Goal: Task Accomplishment & Management: Use online tool/utility

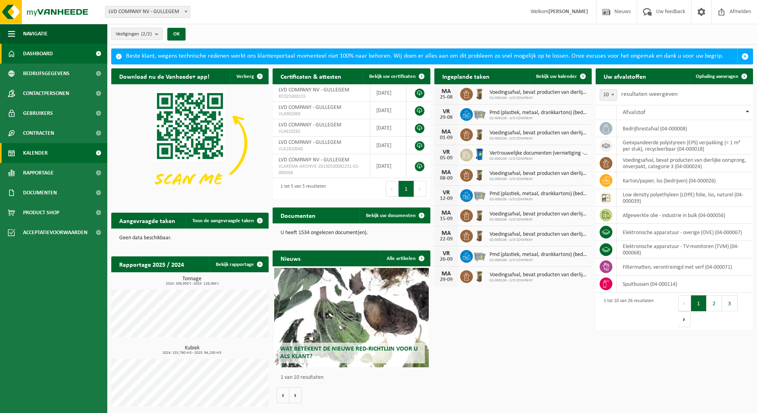
click at [23, 151] on span "Kalender" at bounding box center [35, 153] width 25 height 20
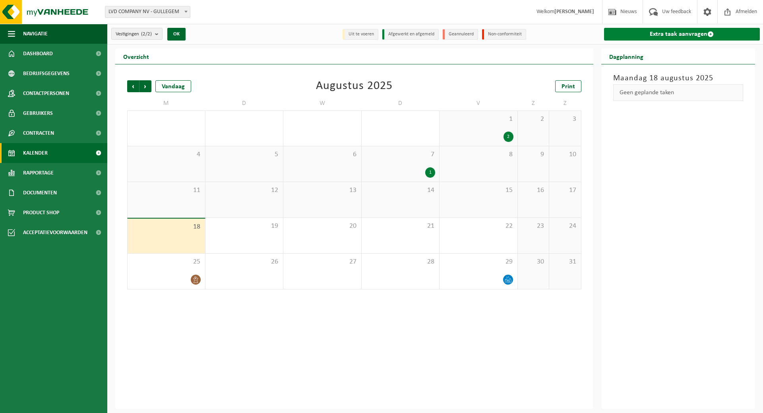
click at [670, 33] on link "Extra taak aanvragen" at bounding box center [682, 34] width 156 height 13
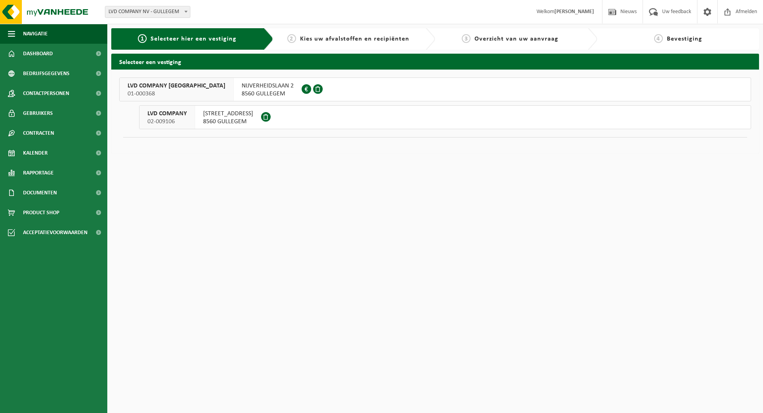
click at [214, 114] on span "HONDSCHOTESTRAAT 112" at bounding box center [228, 114] width 50 height 8
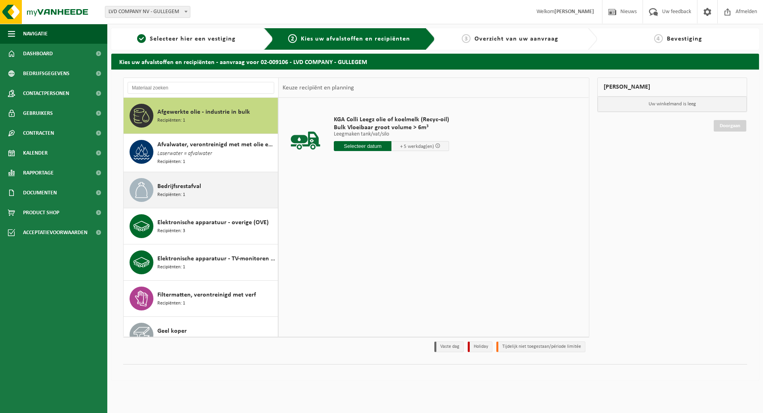
click at [186, 183] on span "Bedrijfsrestafval" at bounding box center [179, 187] width 44 height 10
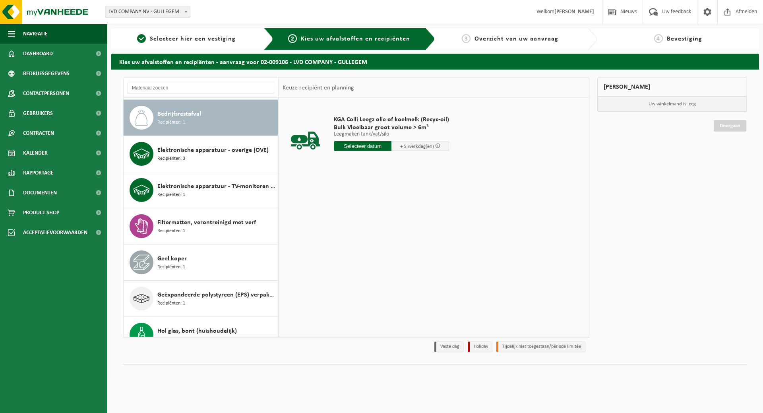
scroll to position [73, 0]
click at [368, 148] on input "text" at bounding box center [361, 146] width 54 height 10
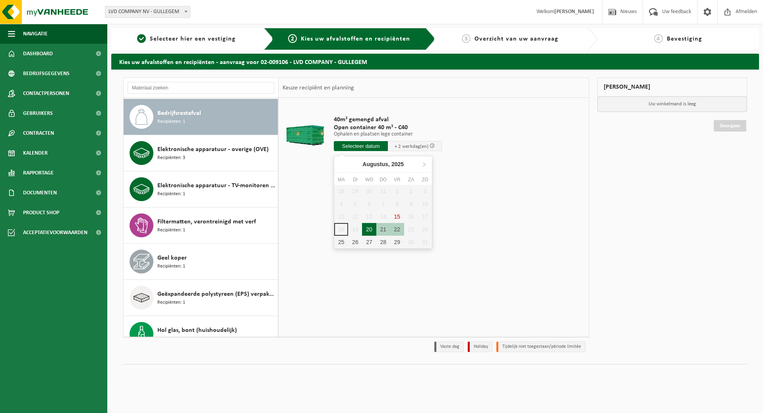
click at [368, 229] on div "20" at bounding box center [369, 229] width 14 height 13
type input "Van 2025-08-20"
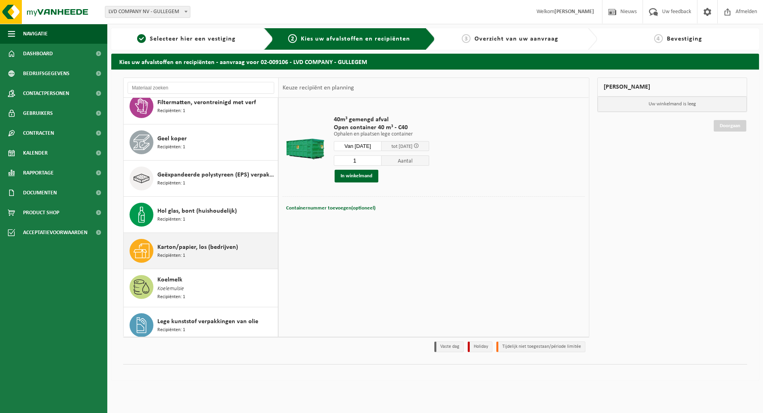
click at [225, 243] on span "Karton/papier, los (bedrijven)" at bounding box center [197, 247] width 81 height 10
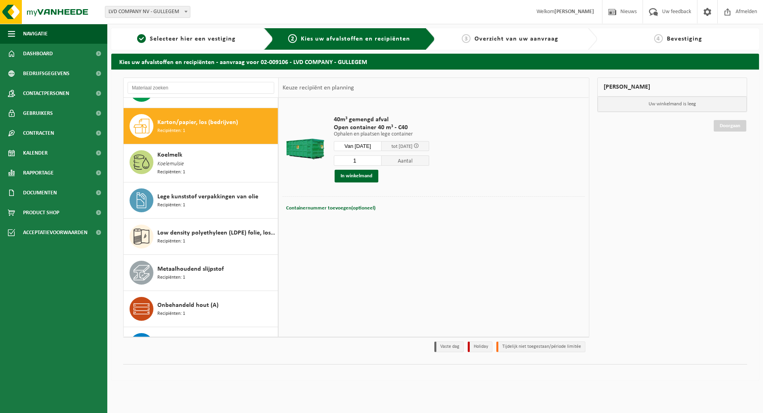
scroll to position [326, 0]
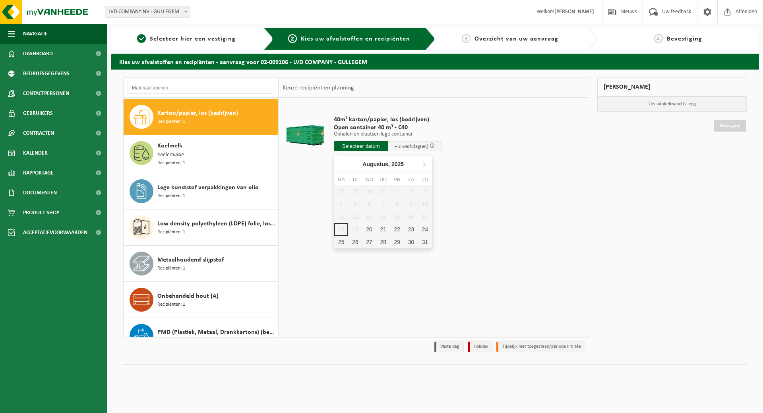
click at [368, 144] on input "text" at bounding box center [361, 146] width 54 height 10
click at [370, 232] on div "20" at bounding box center [369, 229] width 14 height 13
type input "Van 2025-08-20"
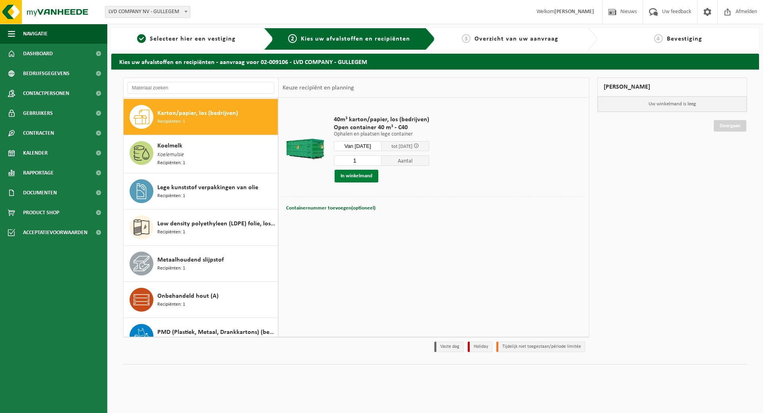
click at [353, 172] on button "In winkelmand" at bounding box center [357, 176] width 44 height 13
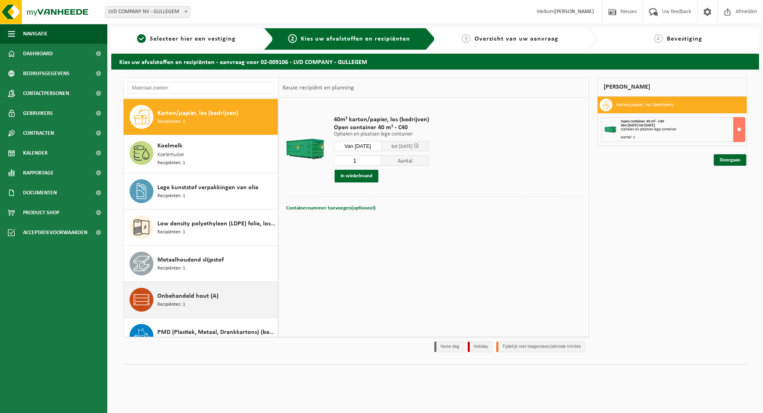
drag, startPoint x: 194, startPoint y: 294, endPoint x: 196, endPoint y: 289, distance: 4.9
click at [195, 294] on span "Onbehandeld hout (A)" at bounding box center [187, 296] width 61 height 10
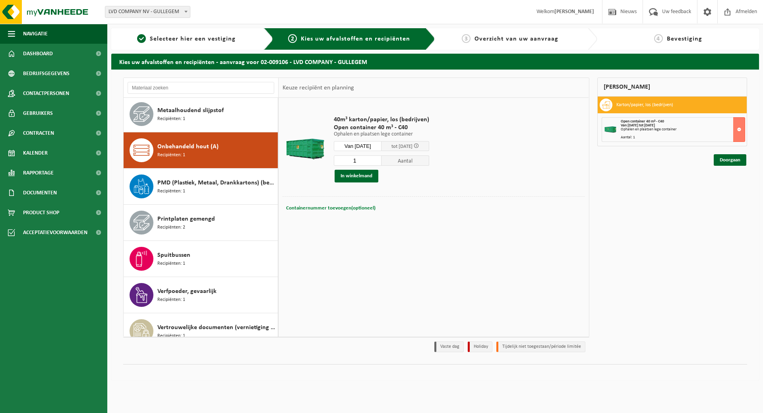
scroll to position [508, 0]
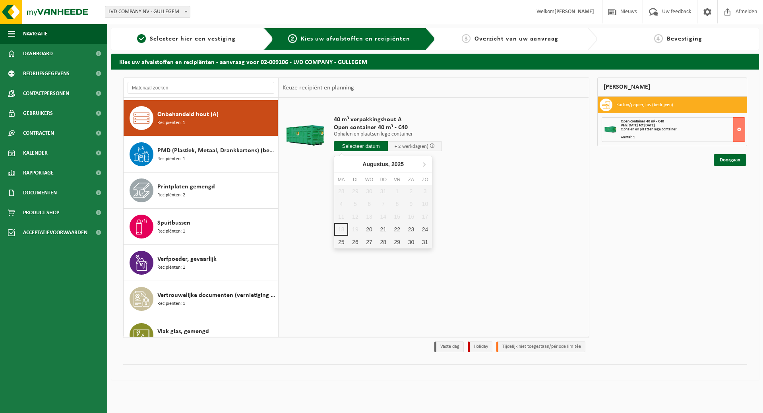
click at [363, 145] on input "text" at bounding box center [361, 146] width 54 height 10
click at [367, 231] on div "20" at bounding box center [369, 229] width 14 height 13
type input "Van 2025-08-20"
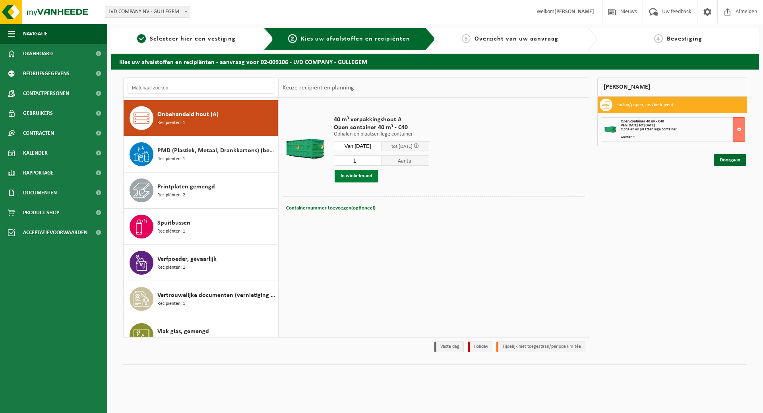
click at [357, 171] on button "In winkelmand" at bounding box center [357, 176] width 44 height 13
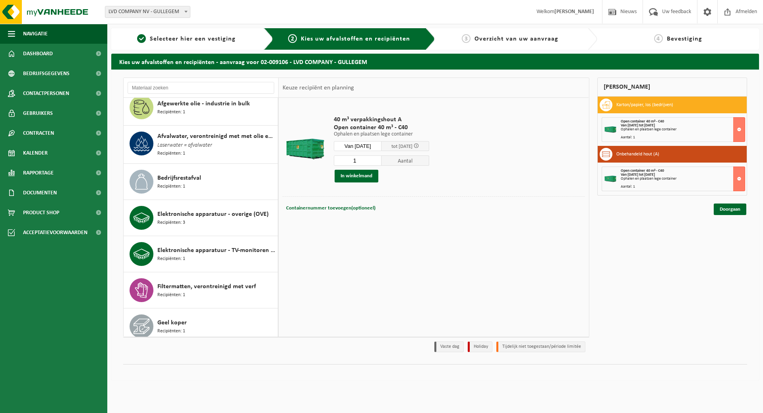
scroll to position [0, 0]
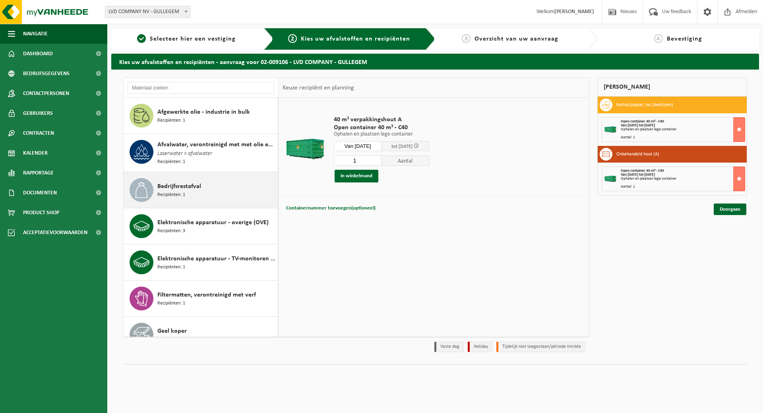
click at [186, 186] on span "Bedrijfsrestafval" at bounding box center [179, 187] width 44 height 10
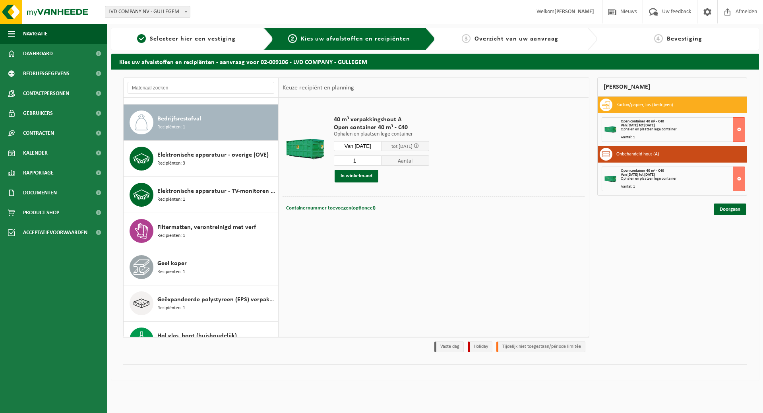
scroll to position [73, 0]
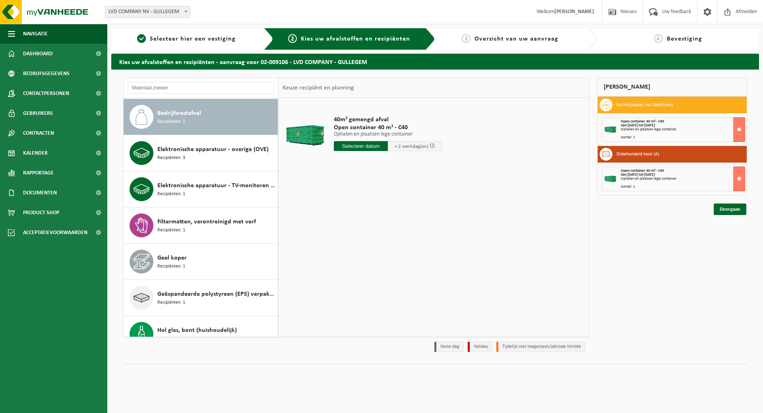
click at [361, 147] on input "text" at bounding box center [361, 146] width 54 height 10
click at [370, 227] on div "20" at bounding box center [369, 229] width 14 height 13
type input "Van 2025-08-20"
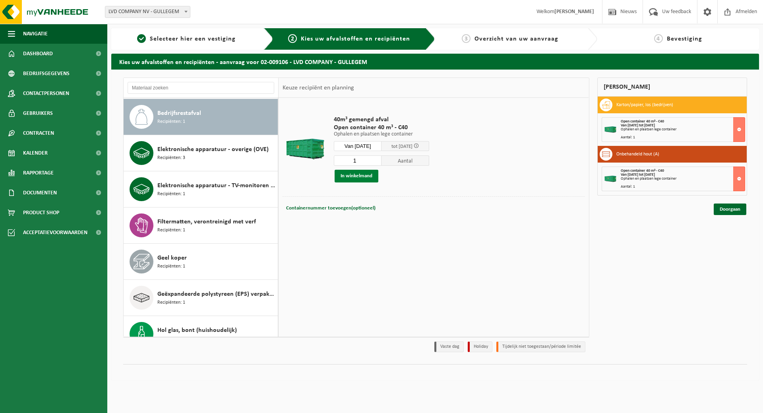
click at [353, 176] on button "In winkelmand" at bounding box center [357, 176] width 44 height 13
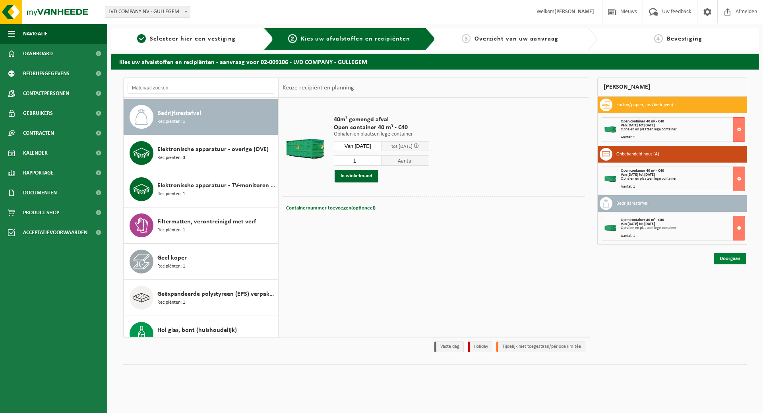
click at [737, 258] on link "Doorgaan" at bounding box center [730, 259] width 33 height 12
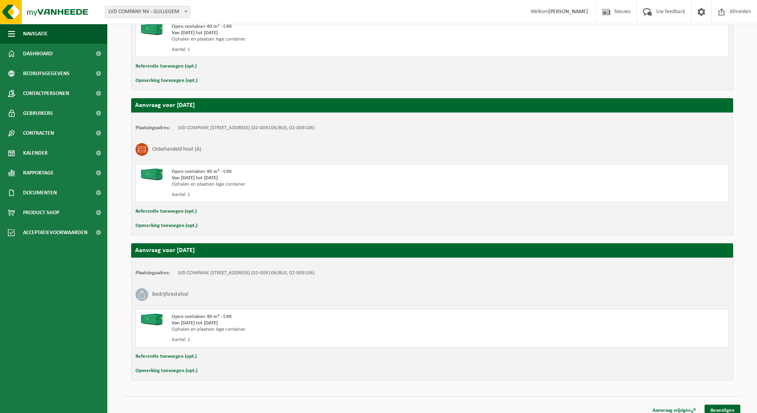
scroll to position [218, 0]
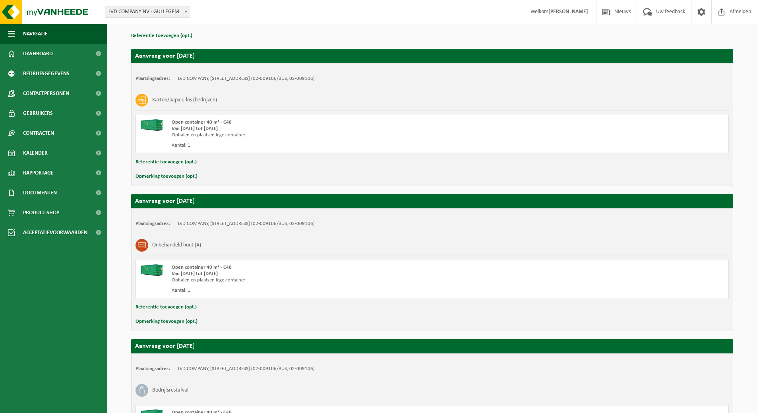
scroll to position [218, 0]
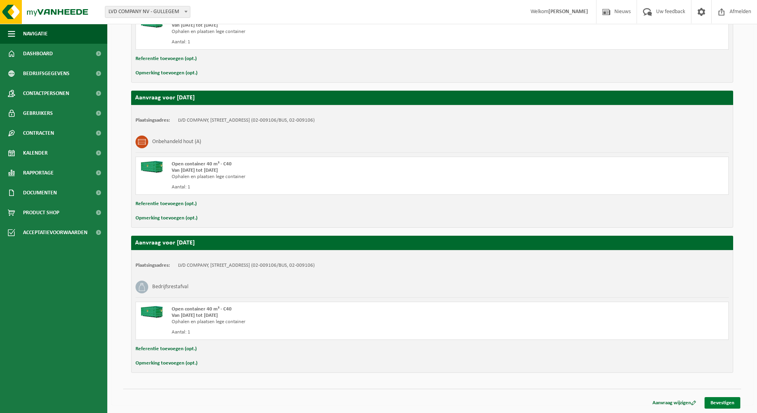
click at [722, 401] on link "Bevestigen" at bounding box center [723, 403] width 36 height 12
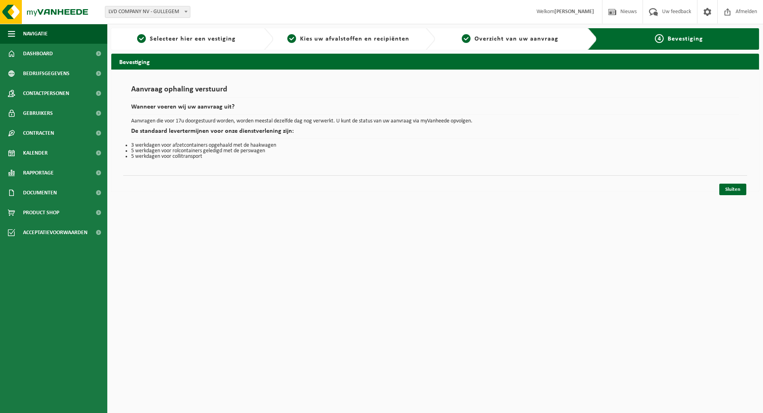
drag, startPoint x: 734, startPoint y: 188, endPoint x: 441, endPoint y: 192, distance: 292.6
click at [734, 188] on link "Sluiten" at bounding box center [733, 190] width 27 height 12
